Goal: Check status: Check status

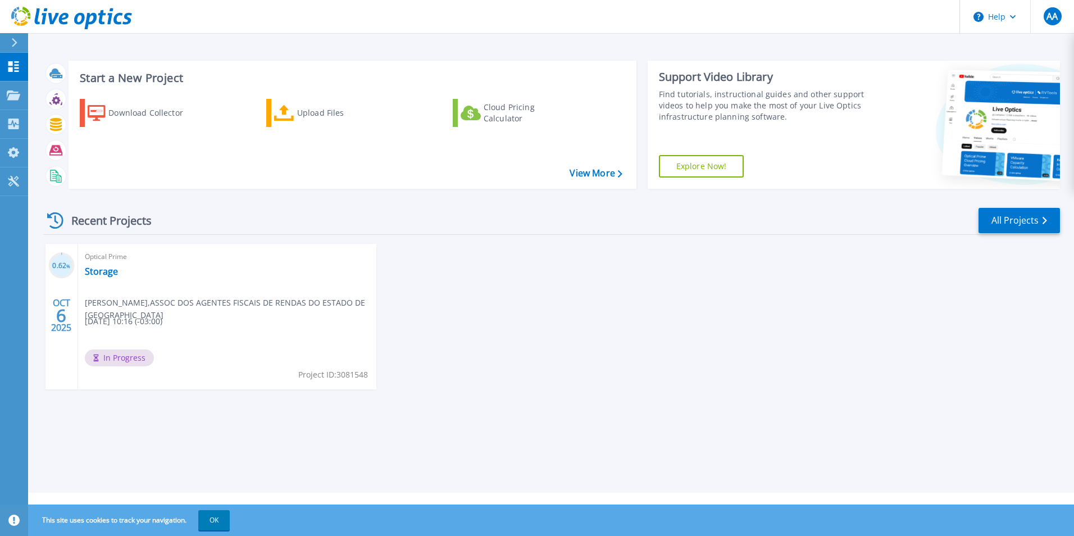
click at [135, 358] on span "In Progress" at bounding box center [119, 357] width 69 height 17
click at [94, 271] on link "Storage" at bounding box center [101, 271] width 33 height 11
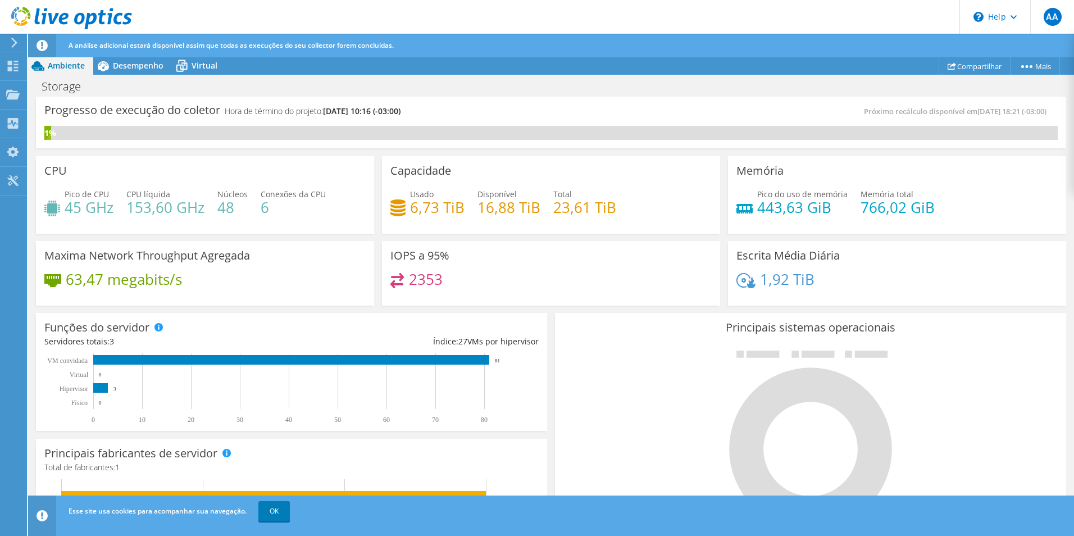
scroll to position [225, 0]
drag, startPoint x: 752, startPoint y: 207, endPoint x: 801, endPoint y: 207, distance: 48.9
click at [801, 207] on h4 "443,63 GiB" at bounding box center [802, 207] width 90 height 12
click at [695, 365] on div at bounding box center [810, 439] width 494 height 189
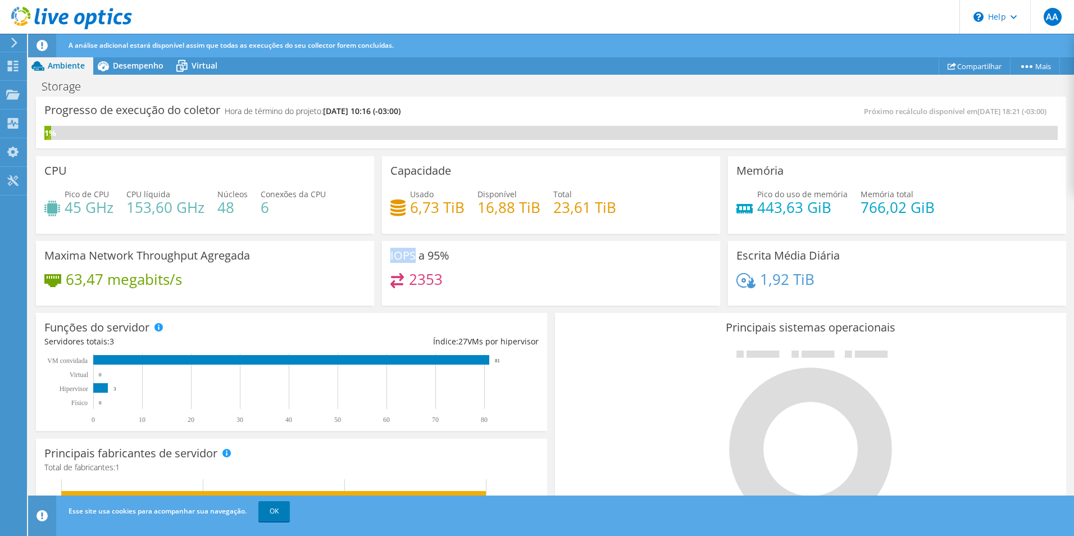
drag, startPoint x: 383, startPoint y: 256, endPoint x: 413, endPoint y: 259, distance: 29.9
click at [413, 259] on div "IOPS a 95% 2353" at bounding box center [551, 273] width 338 height 65
copy h3 "IOPS"
click at [367, 519] on div "Esse site usa cookies para acompanhar sua navegação. OK" at bounding box center [572, 510] width 1012 height 31
